Goal: Task Accomplishment & Management: Complete application form

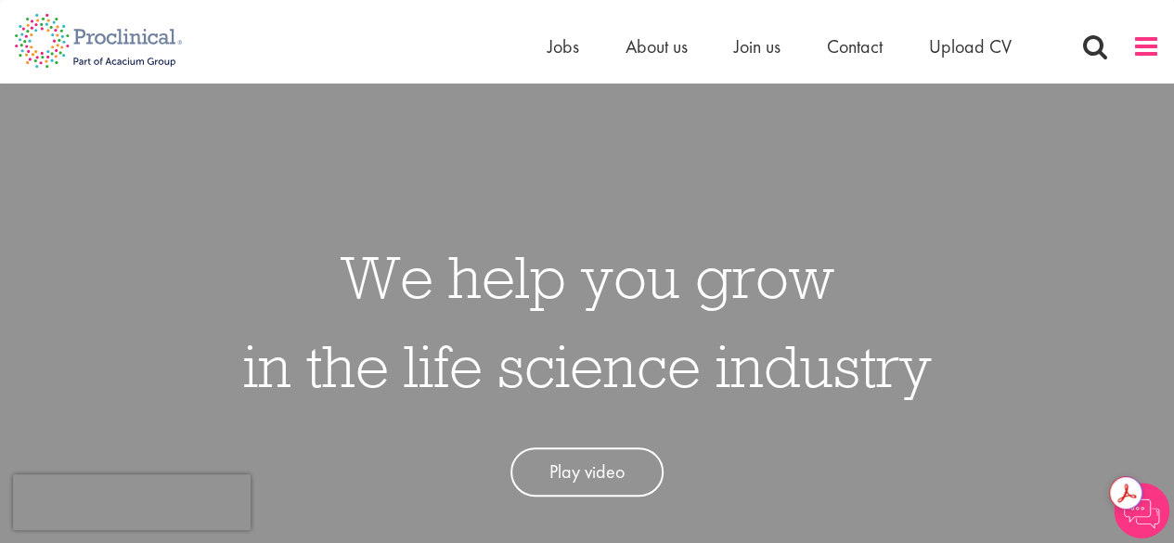
click at [1136, 42] on span at bounding box center [1147, 46] width 28 height 28
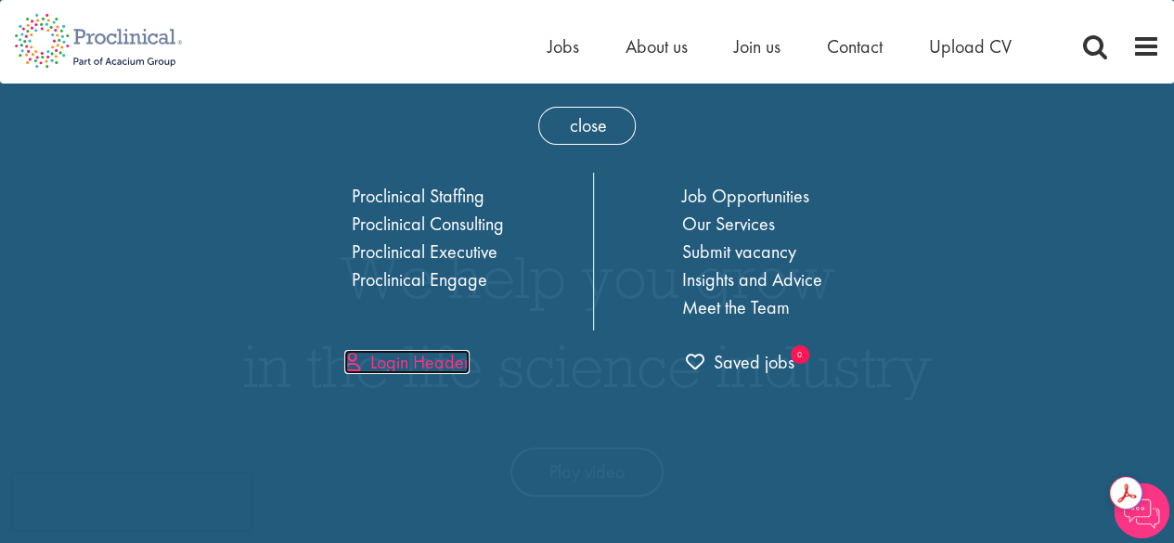
click at [404, 357] on link "Login Header" at bounding box center [406, 362] width 125 height 24
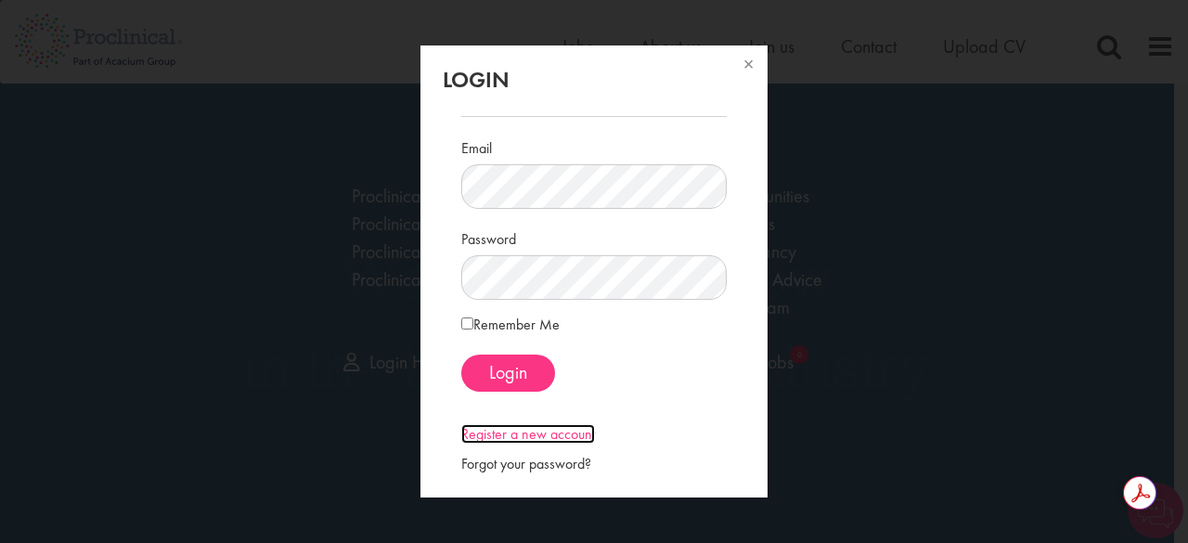
click at [524, 435] on link "Register a new account" at bounding box center [528, 433] width 134 height 19
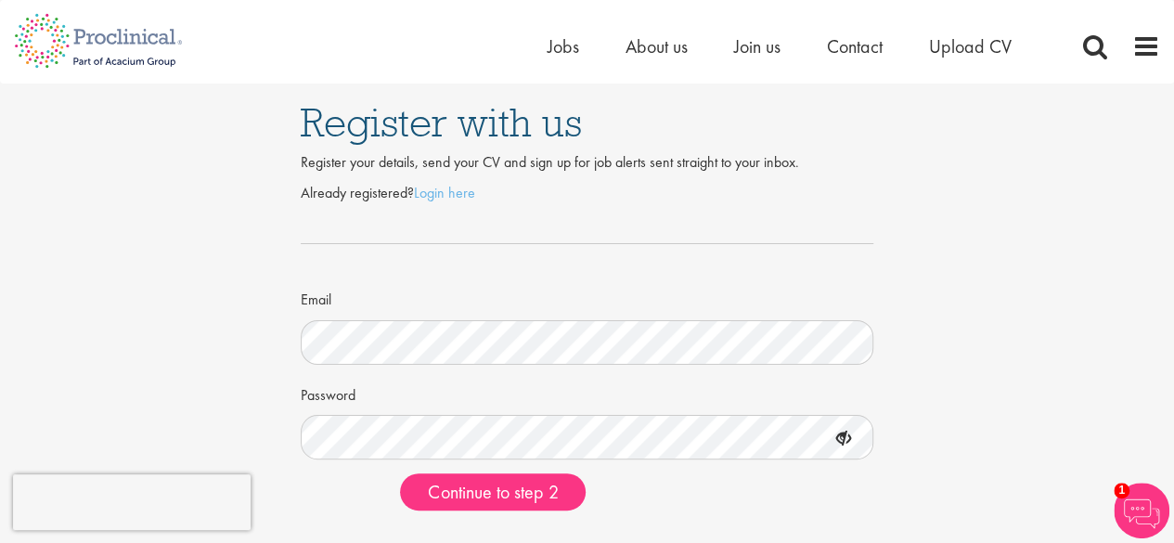
click at [850, 441] on icon at bounding box center [844, 439] width 32 height 32
click at [848, 441] on icon at bounding box center [844, 439] width 32 height 32
click at [845, 438] on icon at bounding box center [844, 439] width 32 height 32
click at [848, 437] on icon at bounding box center [844, 439] width 32 height 32
click at [850, 442] on icon at bounding box center [844, 439] width 32 height 32
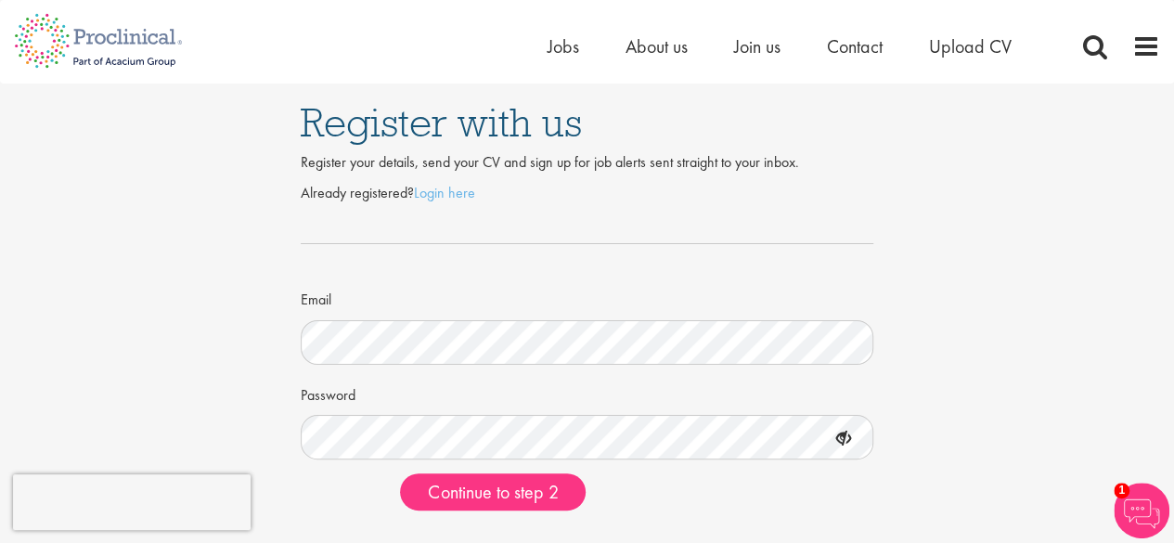
click at [839, 437] on icon at bounding box center [844, 439] width 32 height 32
click at [850, 435] on icon at bounding box center [844, 439] width 32 height 32
click at [527, 484] on span "Continue to step 2" at bounding box center [493, 492] width 130 height 24
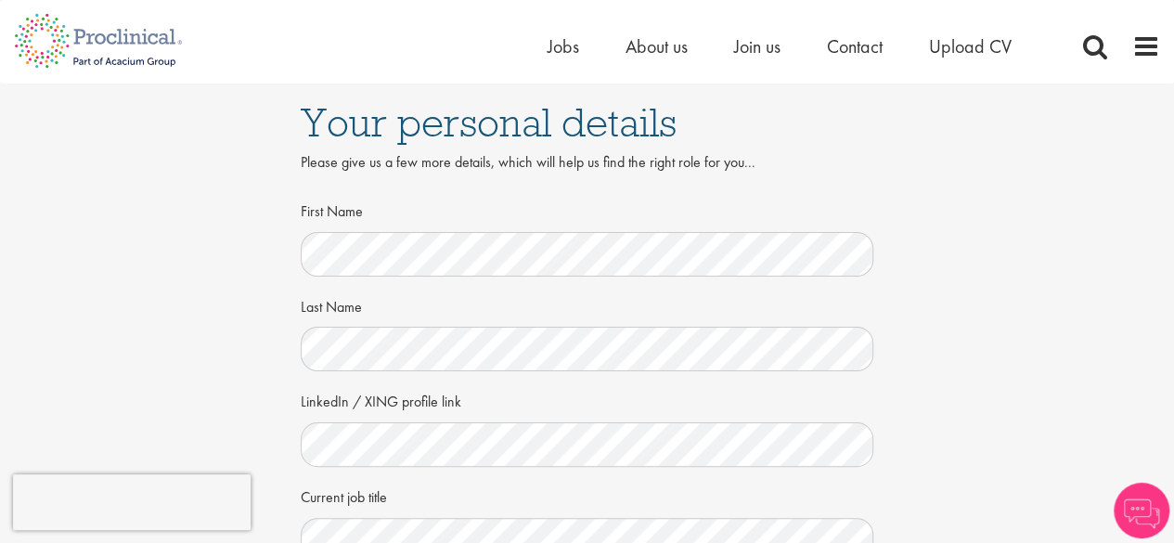
click at [201, 414] on div "Your personal details Please give us a few more details, which will help us fin…" at bounding box center [587, 508] width 1202 height 849
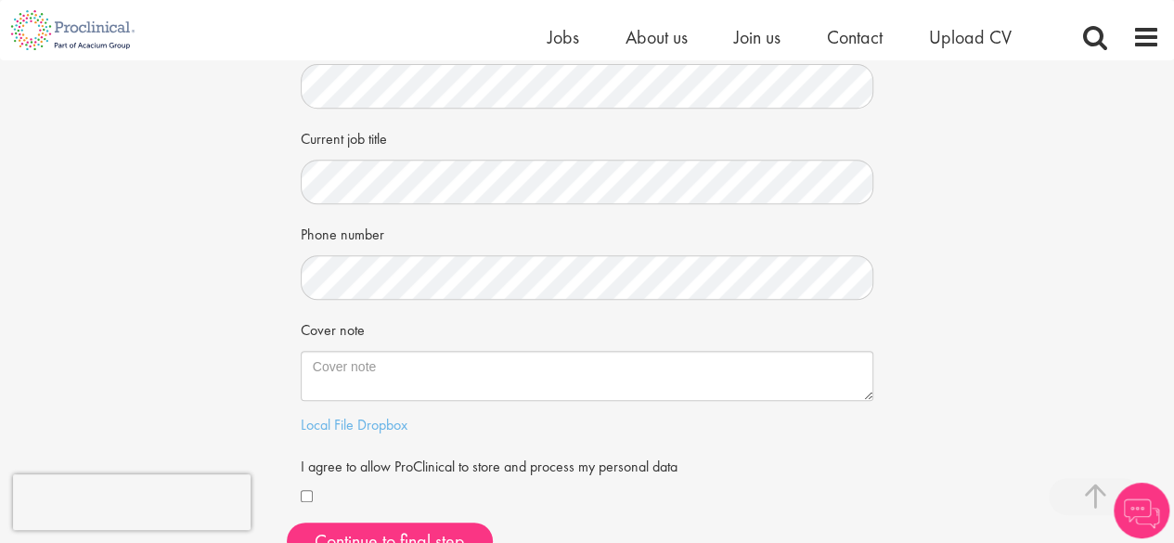
scroll to position [334, 0]
click at [242, 378] on div "Your personal details Please give us a few more details, which will help us fin…" at bounding box center [587, 150] width 1202 height 849
click at [377, 528] on button "Continue to final step" at bounding box center [390, 542] width 206 height 37
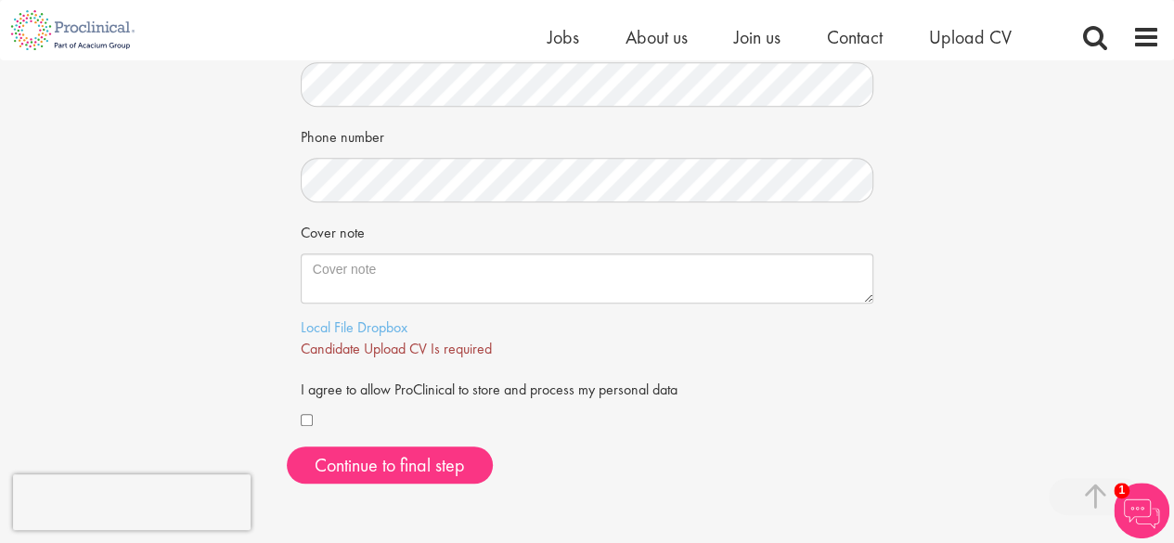
scroll to position [475, 0]
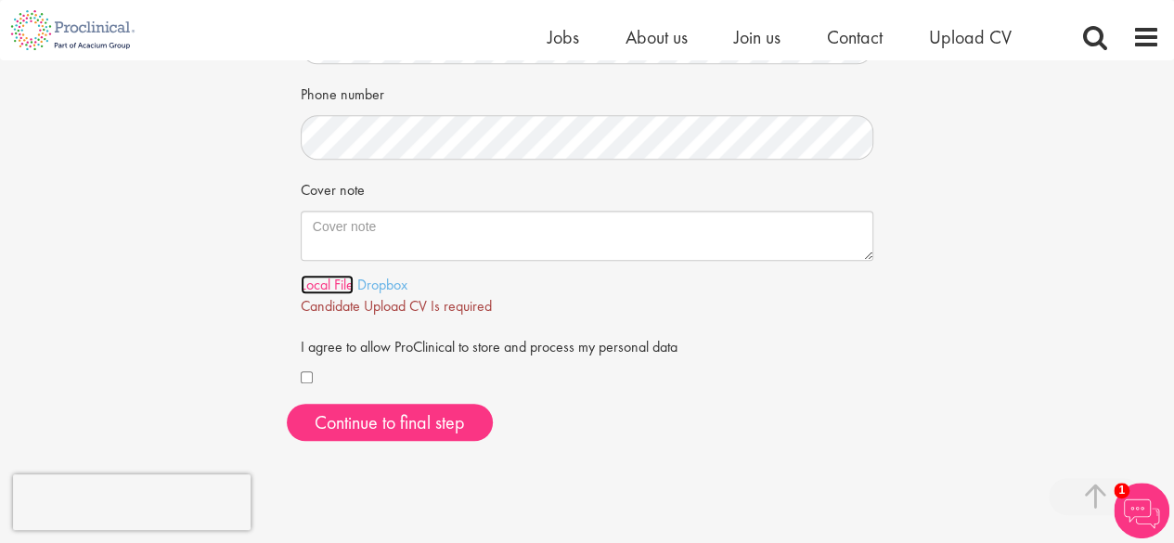
click at [353, 278] on link "Local File" at bounding box center [327, 284] width 53 height 19
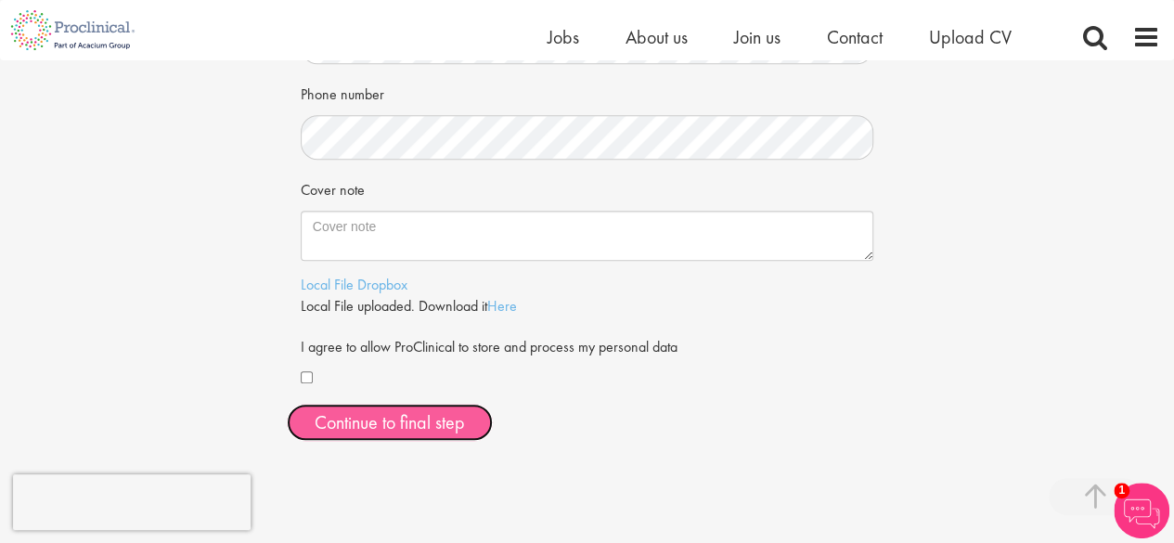
click at [377, 432] on span "Continue to final step" at bounding box center [390, 422] width 150 height 24
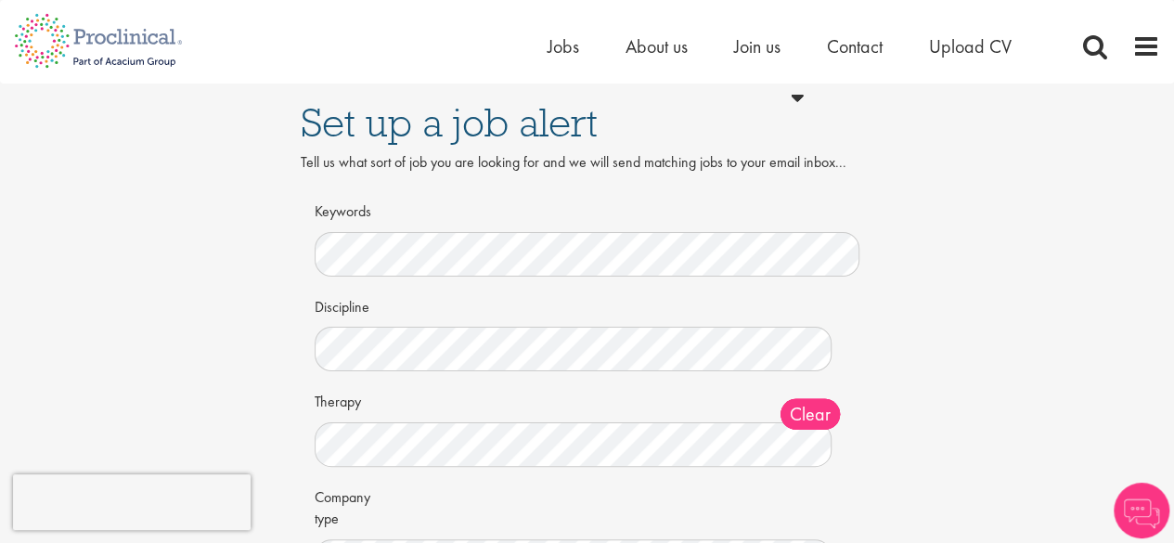
click at [209, 331] on div "Set up a job alert Tell us what sort of job you are looking for and we will sen…" at bounding box center [587, 415] width 1202 height 662
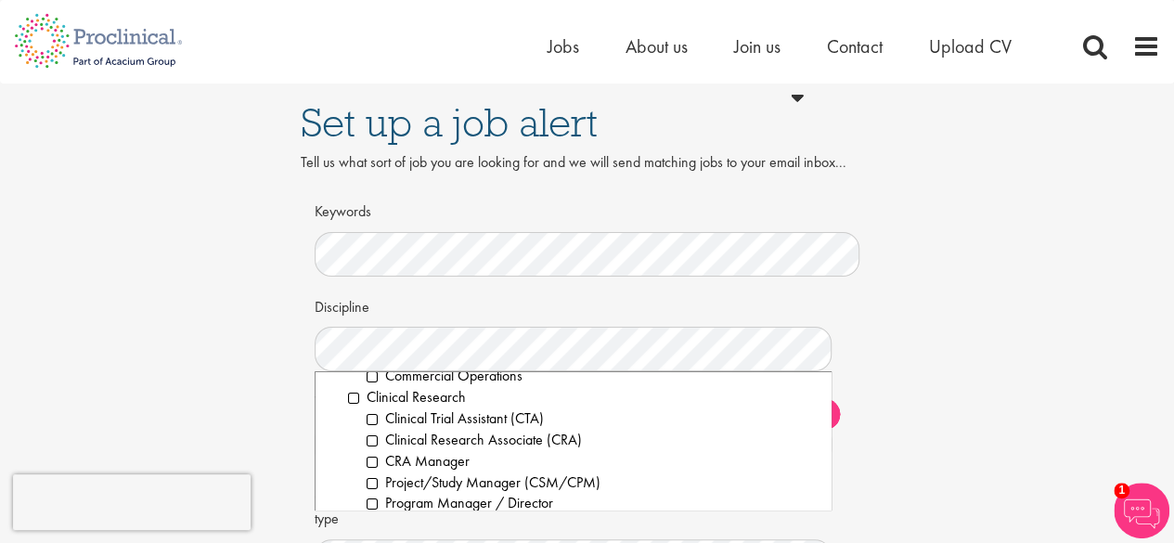
scroll to position [408, 0]
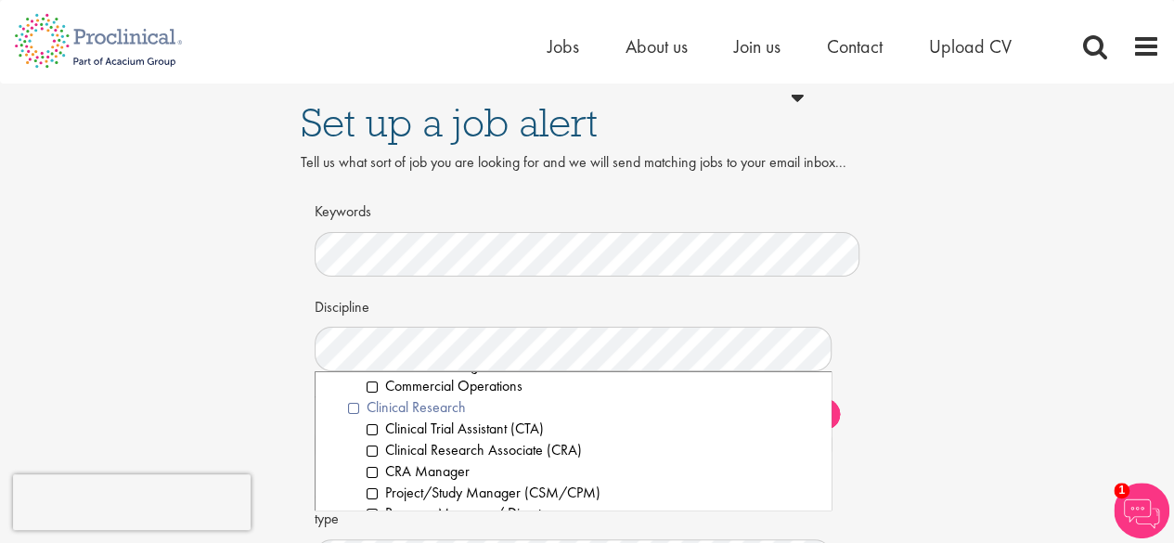
click at [356, 410] on li "Clinical Research" at bounding box center [583, 407] width 470 height 21
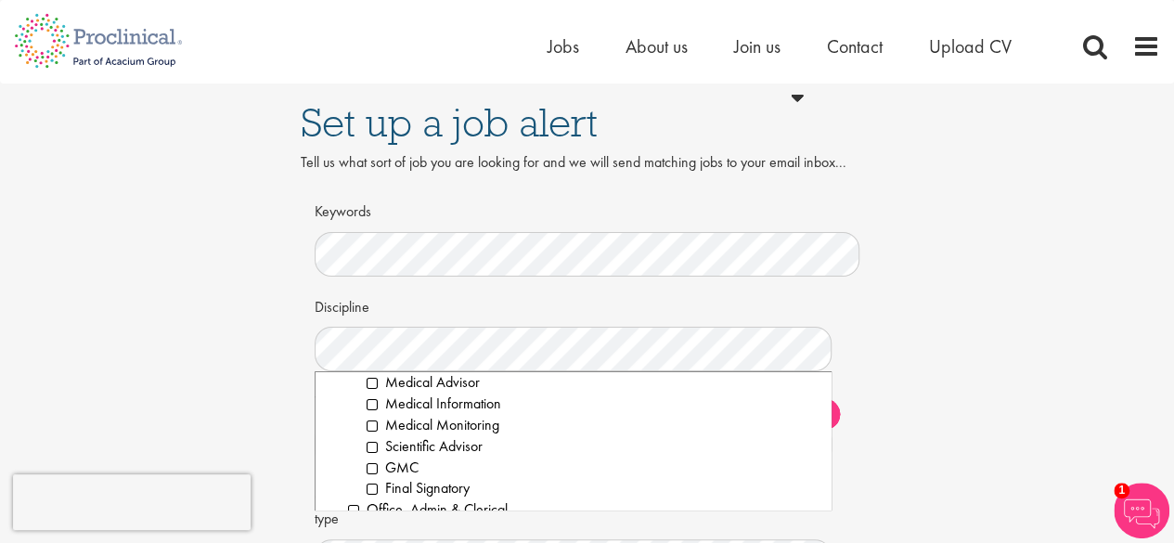
scroll to position [1671, 0]
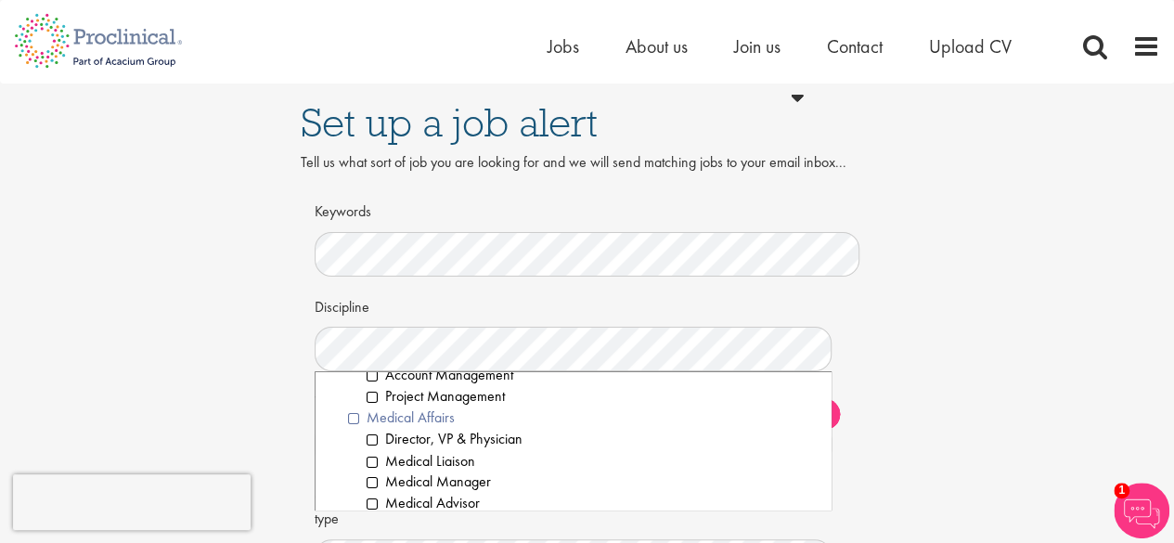
click at [352, 421] on li "Medical Affairs" at bounding box center [583, 418] width 470 height 21
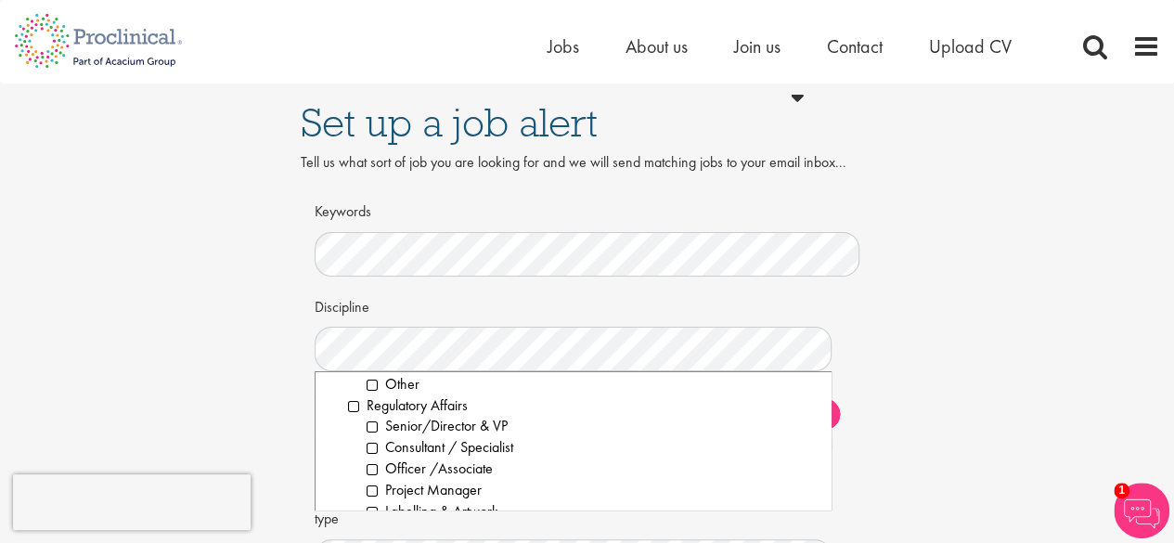
scroll to position [2154, 0]
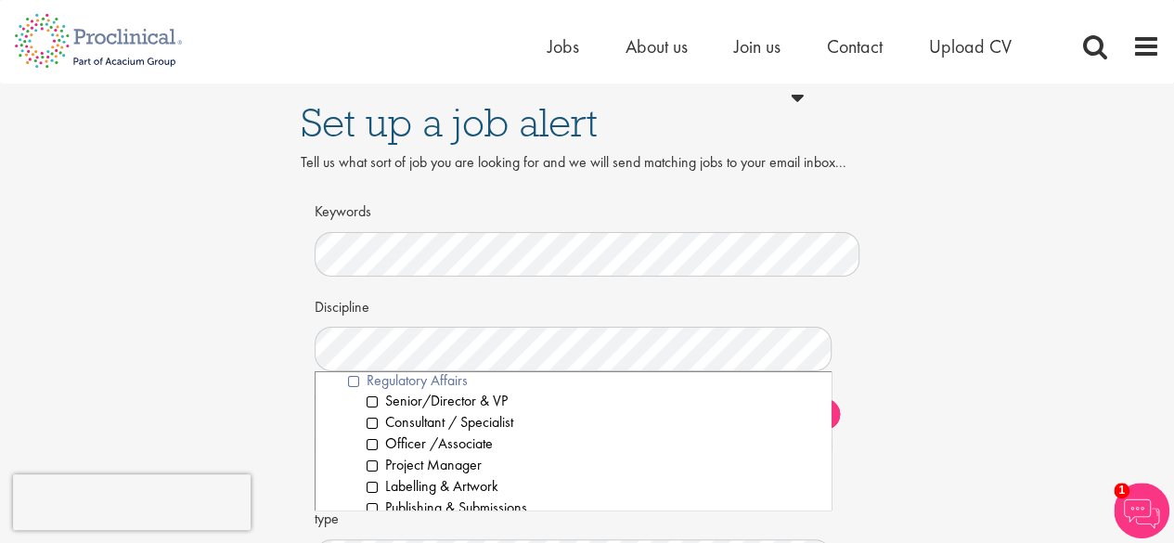
click at [352, 383] on li "Regulatory Affairs" at bounding box center [583, 380] width 470 height 21
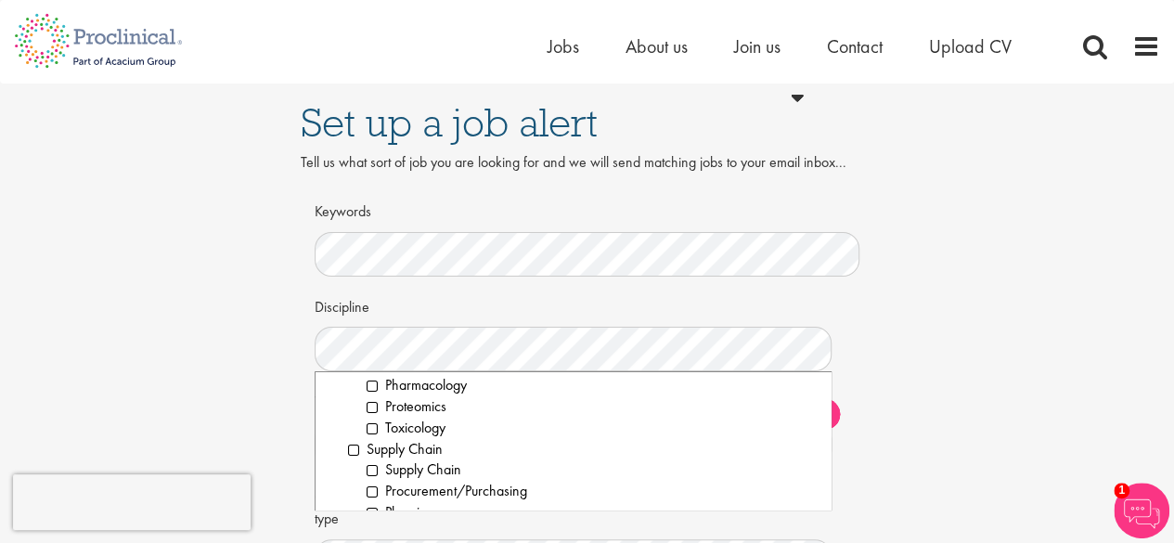
scroll to position [2701, 0]
click at [902, 466] on div "Set up a job alert Tell us what sort of job you are looking for and we will sen…" at bounding box center [587, 415] width 1202 height 662
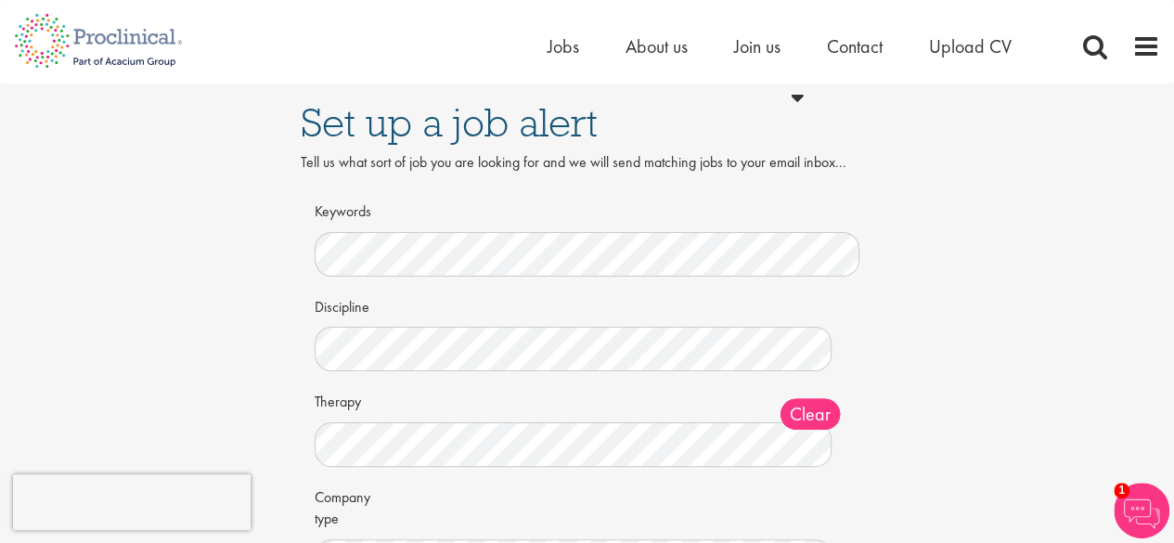
click at [938, 397] on div "Set up a job alert Tell us what sort of job you are looking for and we will sen…" at bounding box center [587, 415] width 1202 height 662
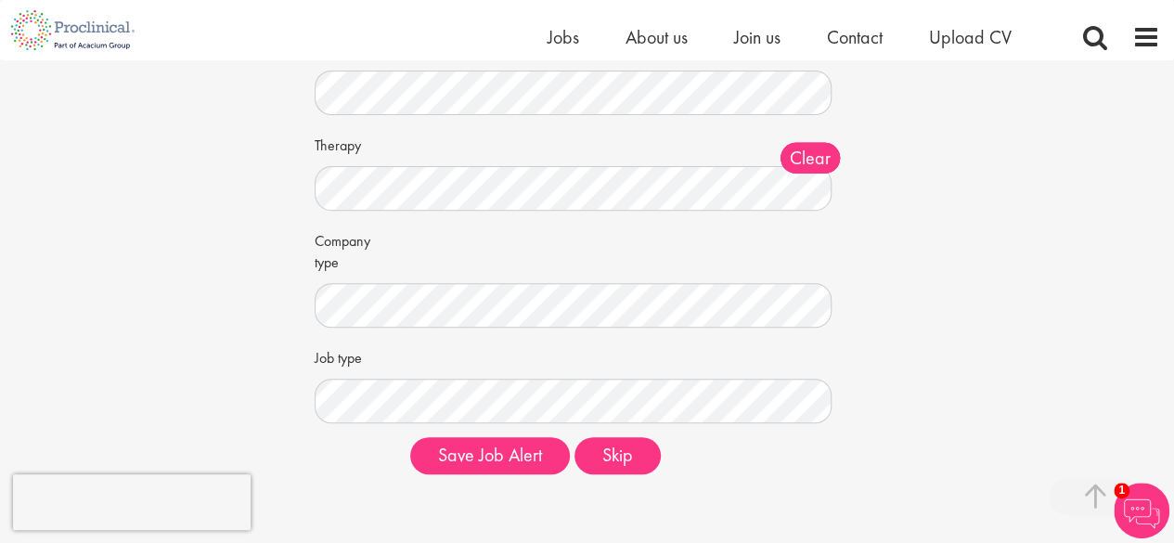
scroll to position [408, 0]
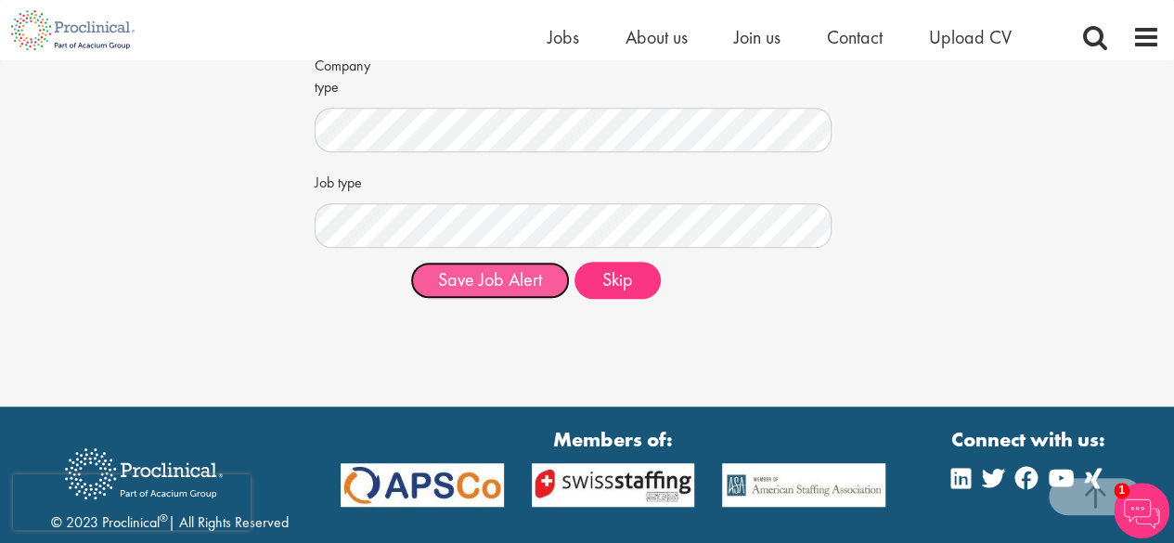
click at [465, 284] on button "Save Job Alert" at bounding box center [490, 280] width 160 height 37
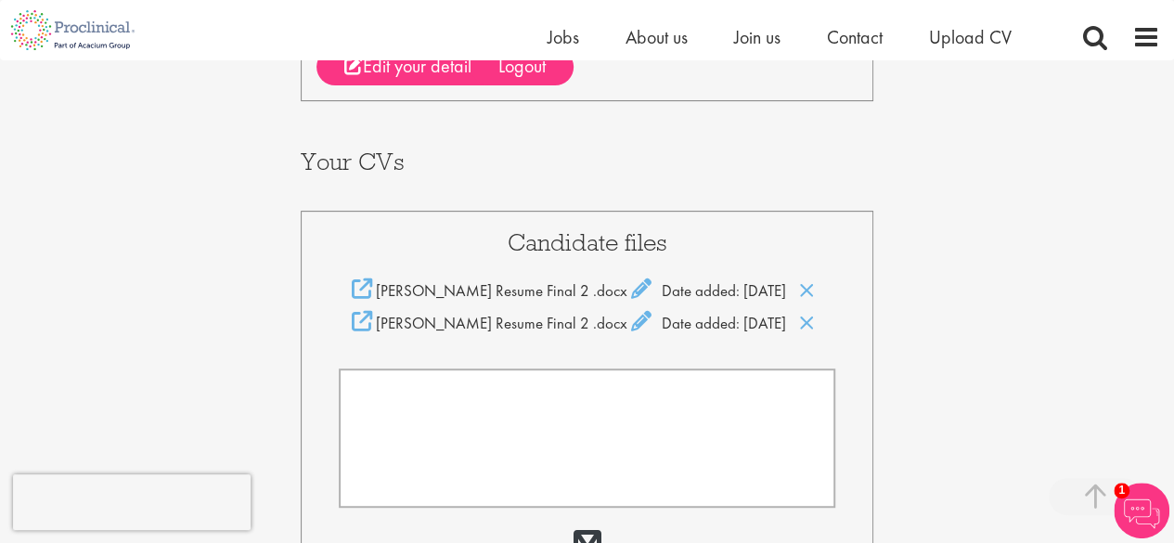
scroll to position [334, 0]
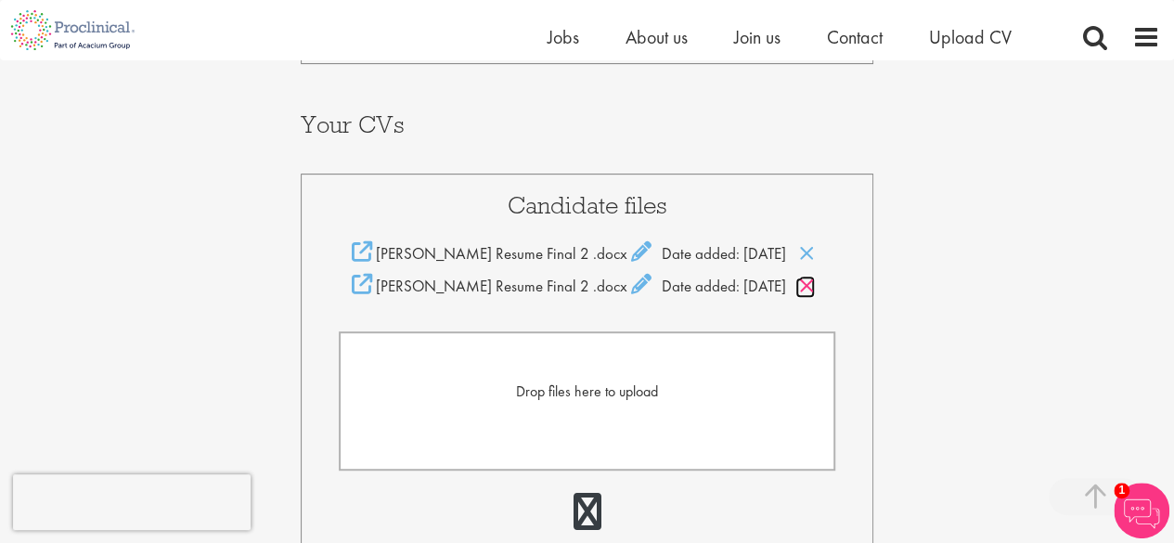
click at [815, 281] on icon at bounding box center [807, 286] width 16 height 20
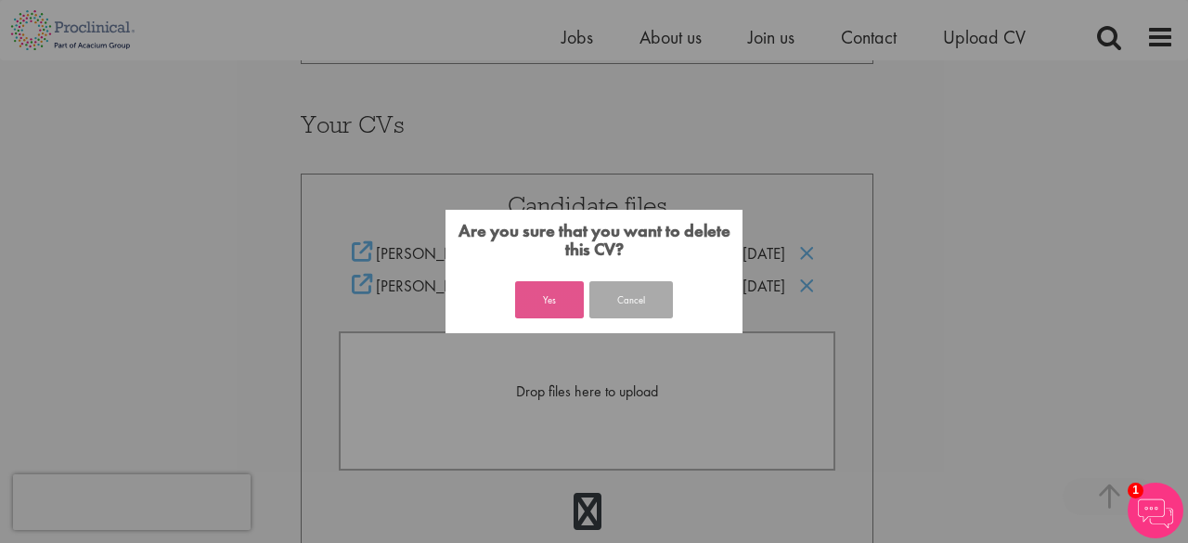
click at [516, 293] on button "Yes" at bounding box center [549, 299] width 69 height 37
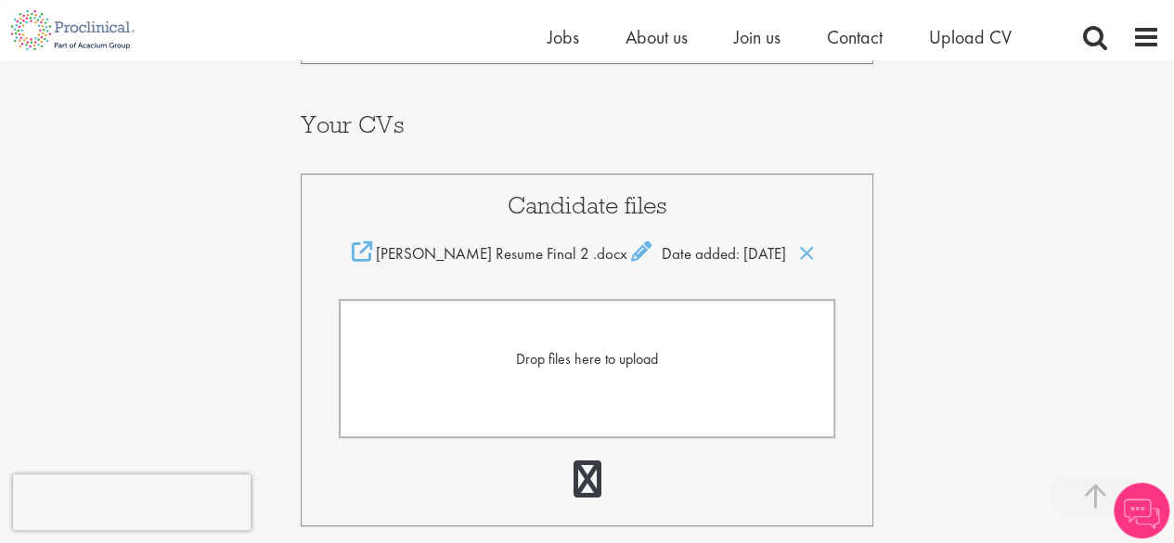
click at [896, 296] on div "Your Profile Jyothi Hiramshetty dr.jyothish2010@gmail.com Edit login credential…" at bounding box center [587, 272] width 1202 height 1093
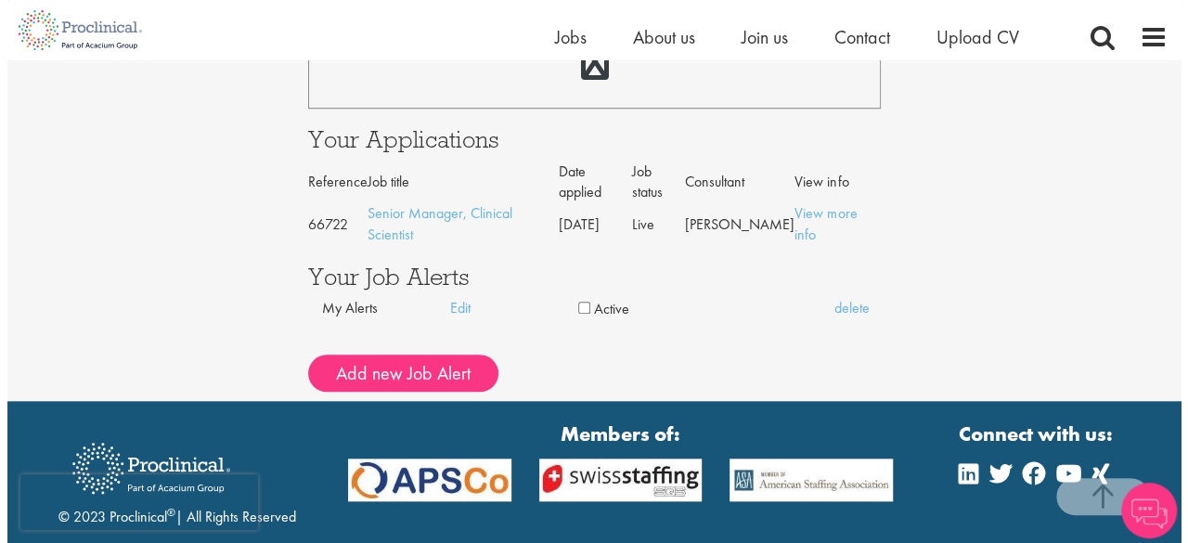
scroll to position [809, 0]
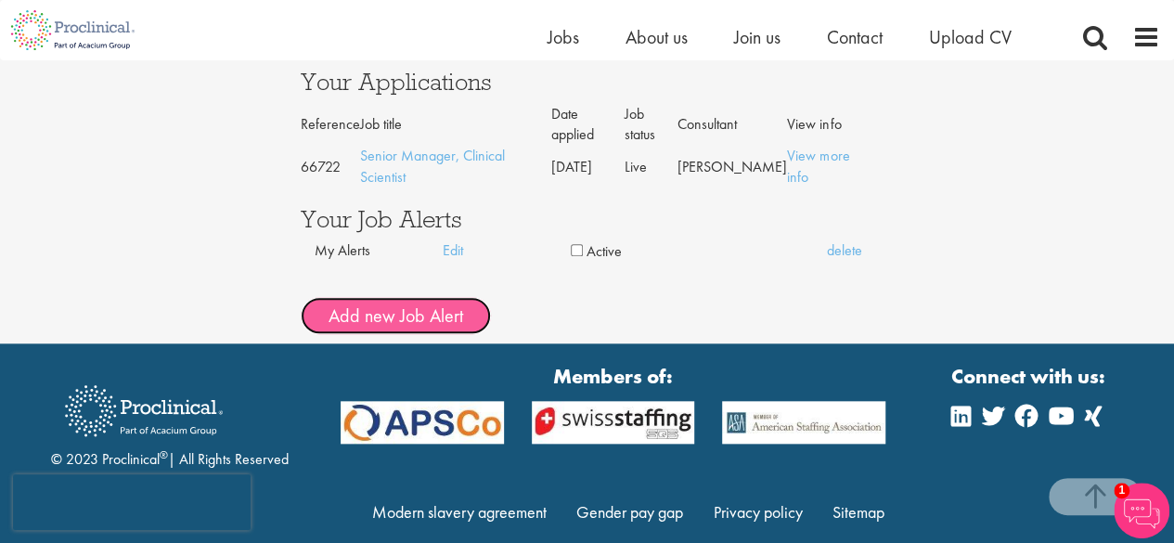
click at [408, 297] on button "Add new Job Alert" at bounding box center [396, 315] width 190 height 37
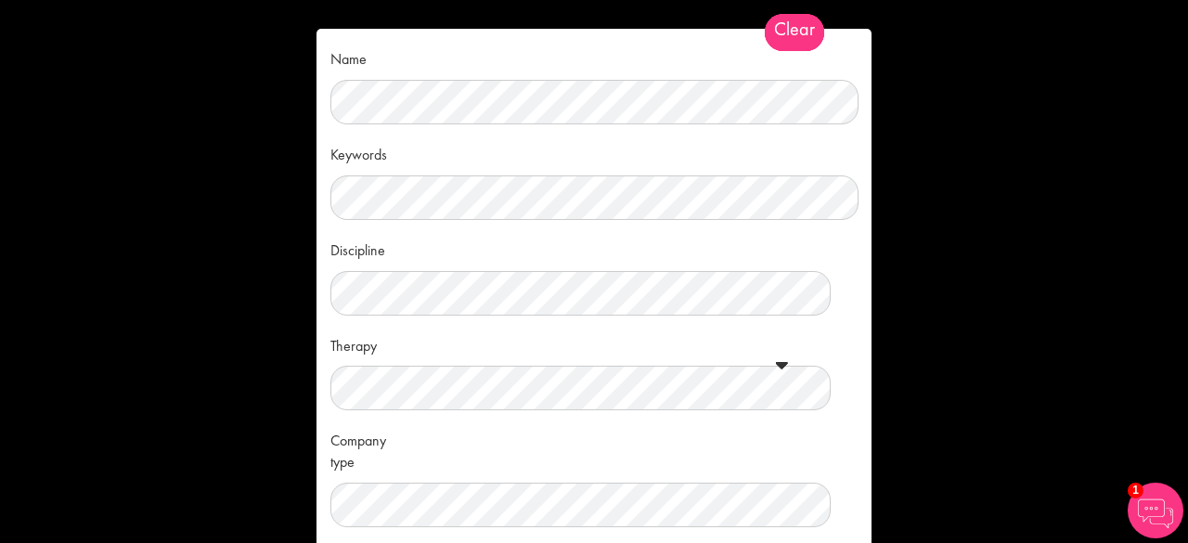
click at [791, 31] on span "Clear" at bounding box center [794, 32] width 59 height 37
click at [993, 103] on div "Name Keywords Discipline Clear All Computer Science Data Science Recruitment Co…" at bounding box center [594, 271] width 1188 height 543
click at [787, 27] on span "Clear" at bounding box center [794, 32] width 59 height 37
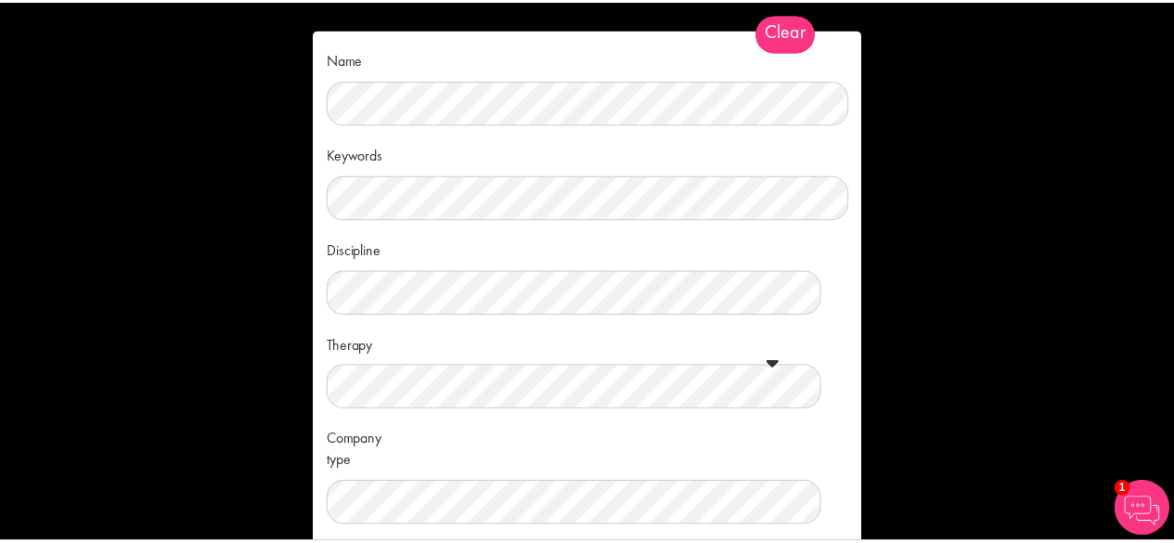
scroll to position [186, 0]
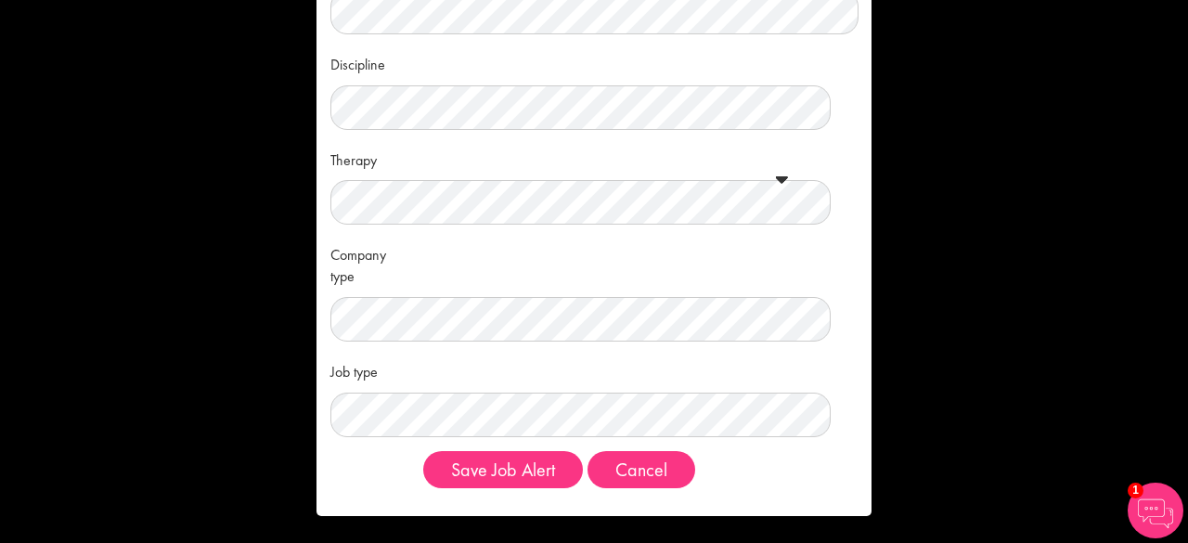
click at [728, 491] on div "Name Keywords Discipline Clear All Computer Science Data Science Recruitment Co…" at bounding box center [593, 179] width 527 height 645
click at [640, 463] on button "Cancel" at bounding box center [642, 469] width 108 height 37
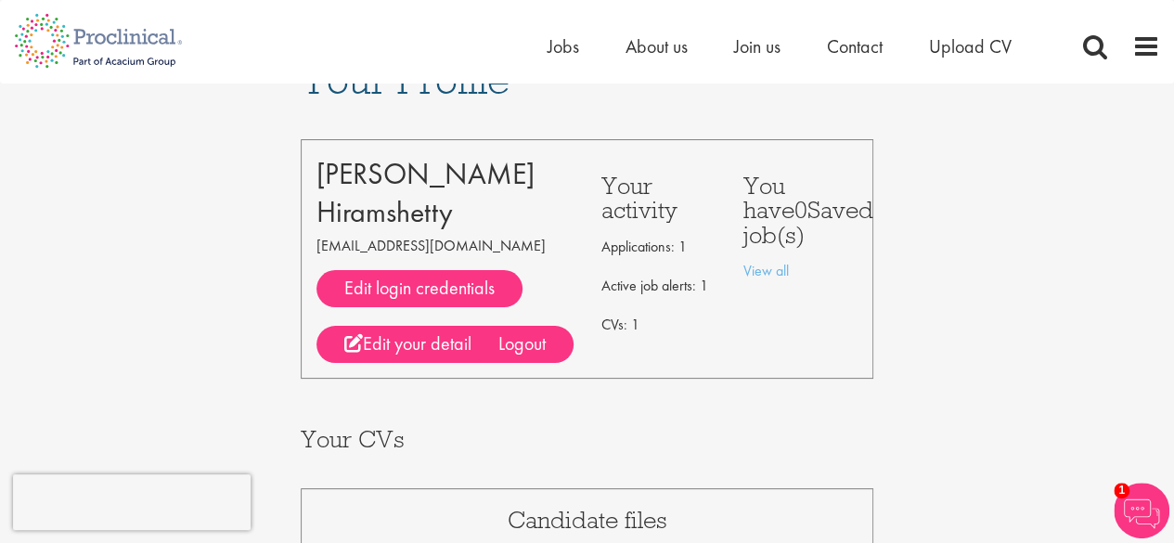
scroll to position [0, 0]
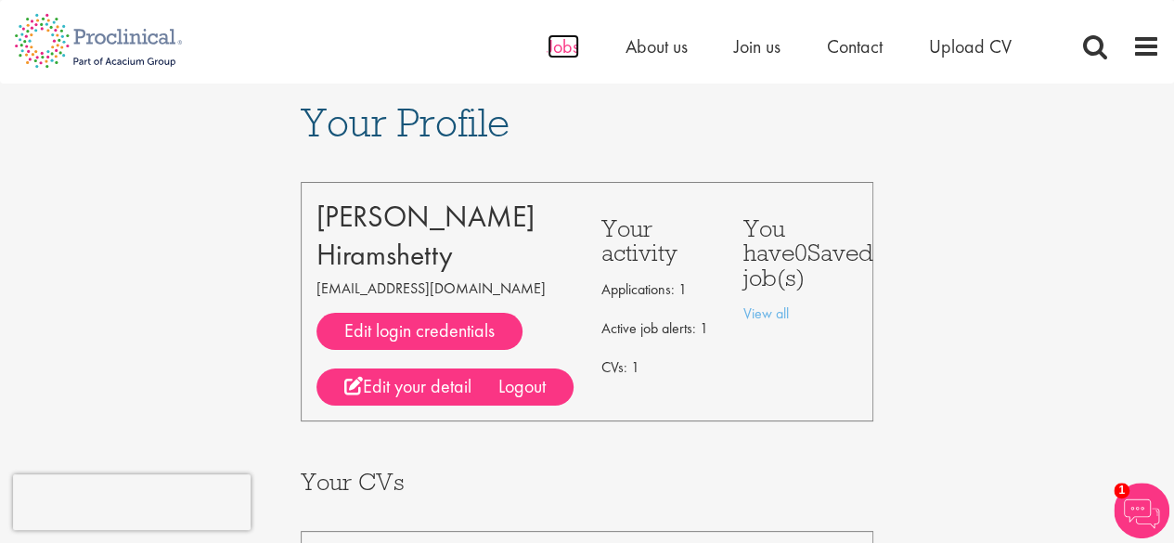
click at [563, 41] on span "Jobs" at bounding box center [564, 46] width 32 height 24
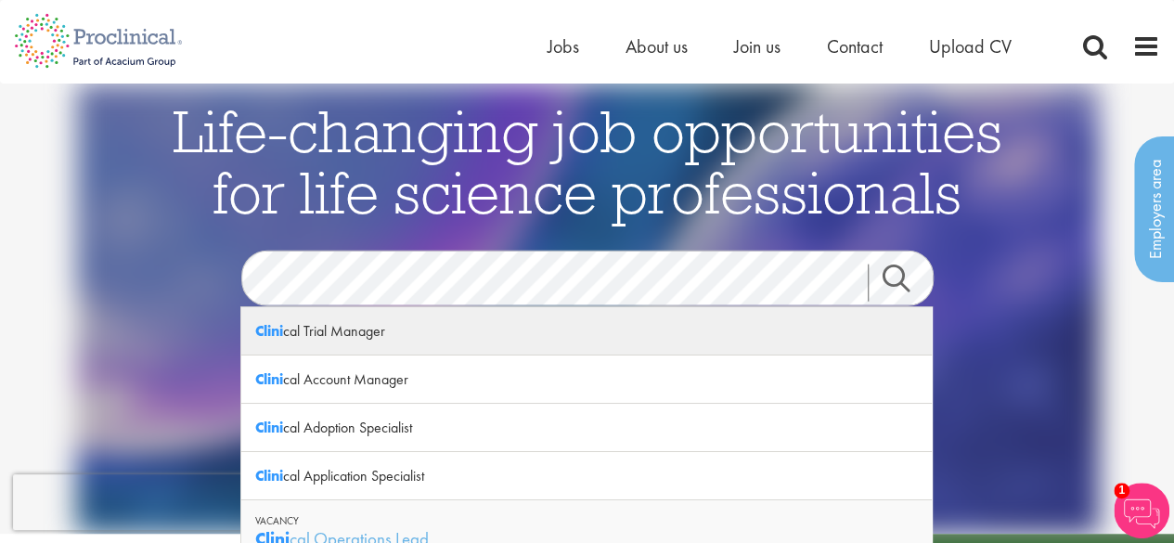
click at [394, 337] on div "Clini cal Trial Manager" at bounding box center [586, 331] width 691 height 48
